Goal: Check status

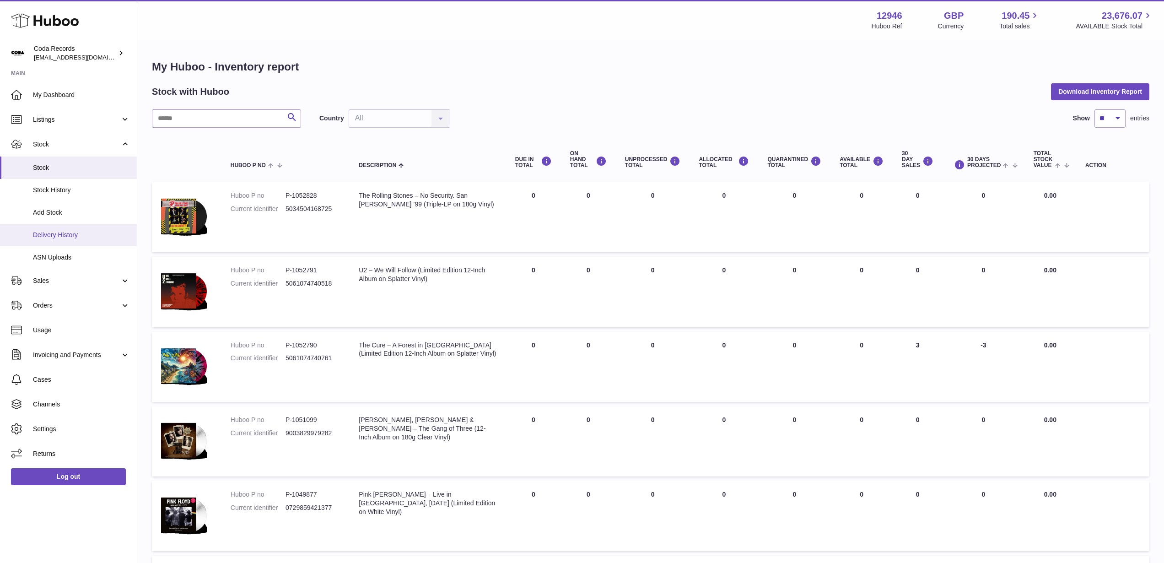
click at [86, 237] on span "Delivery History" at bounding box center [81, 235] width 97 height 9
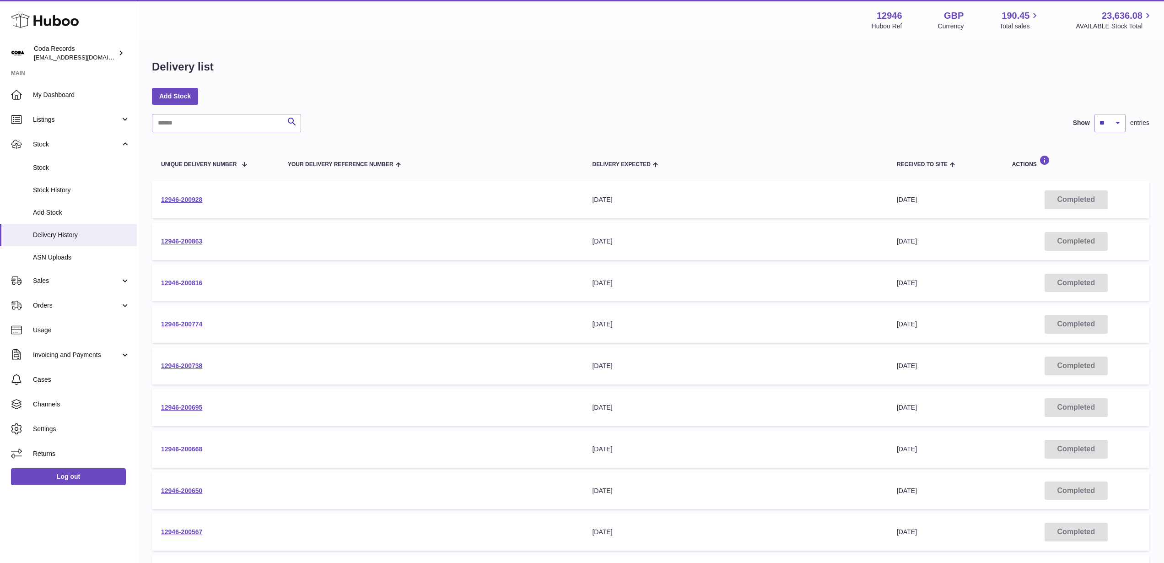
click at [195, 282] on link "12946-200816" at bounding box center [181, 282] width 41 height 7
click at [180, 243] on link "12946-200863" at bounding box center [181, 241] width 41 height 7
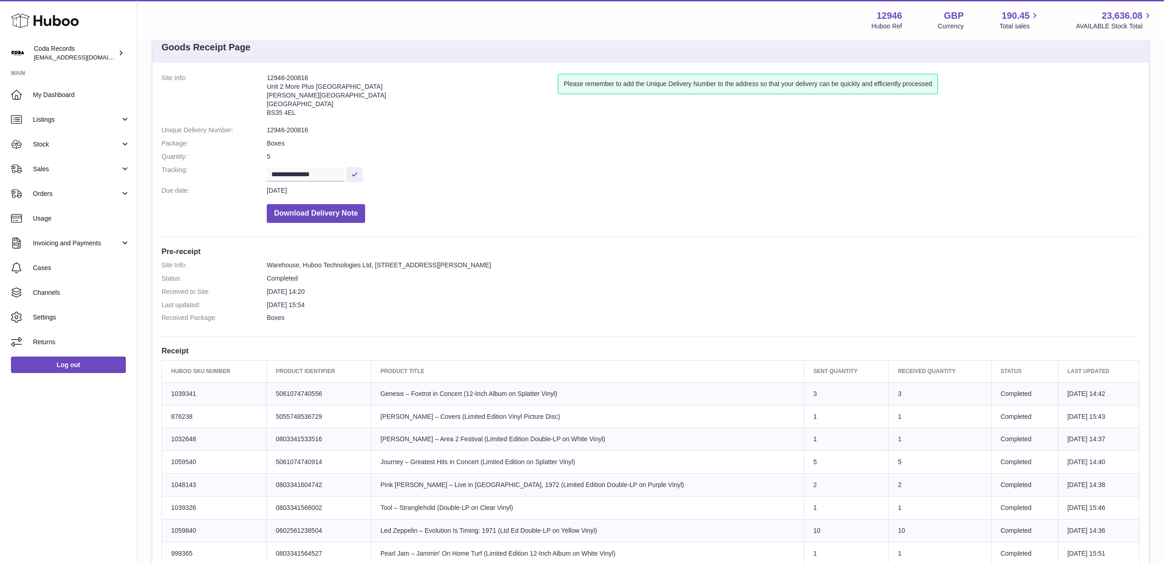
scroll to position [28, 0]
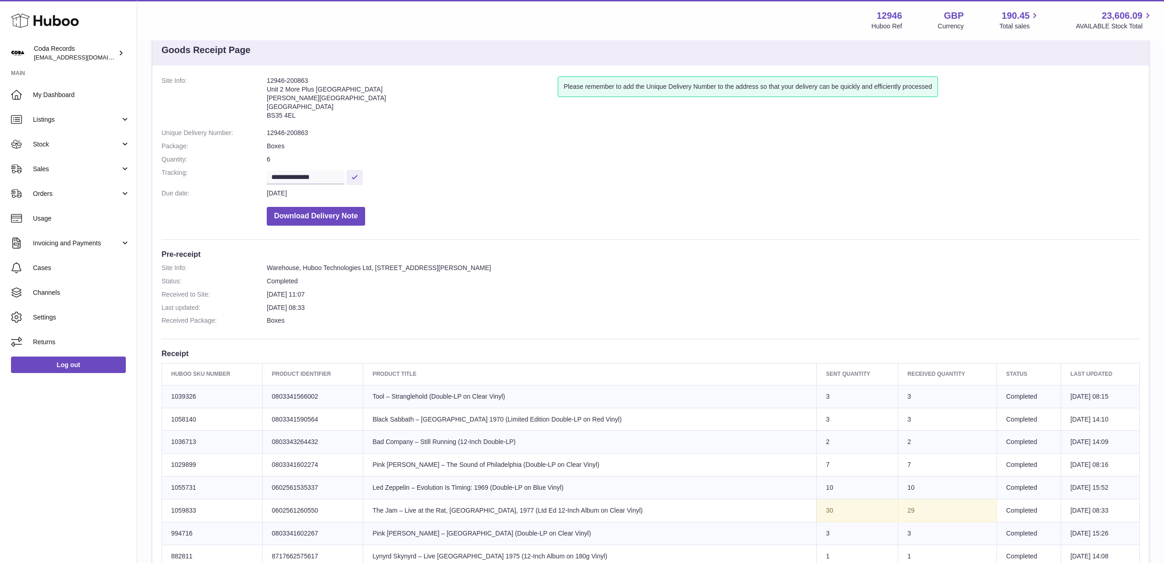
scroll to position [24, 0]
drag, startPoint x: 312, startPoint y: 80, endPoint x: 269, endPoint y: 81, distance: 42.6
click at [268, 80] on address "12946-200863 [STREET_ADDRESS][PERSON_NAME]" at bounding box center [412, 102] width 291 height 48
copy address "12946-200863"
